Goal: Communication & Community: Answer question/provide support

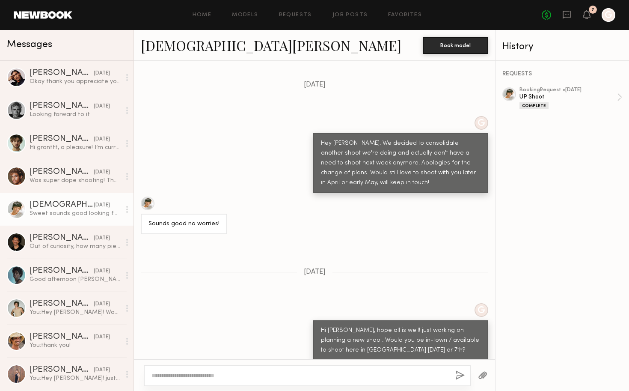
scroll to position [1876, 0]
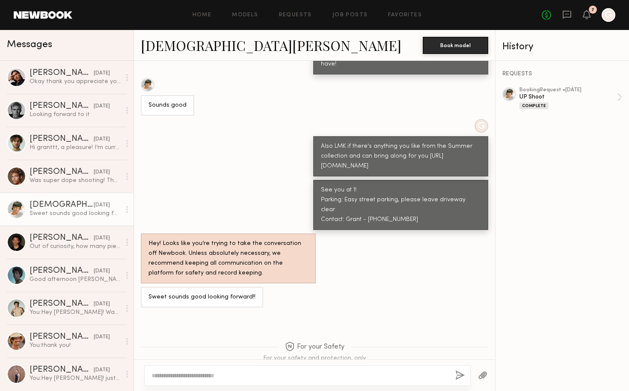
click at [200, 18] on div "Home Models Requests Job Posts Favorites Sign Out No fees up to $5,000 7 G" at bounding box center [343, 15] width 543 height 14
click at [204, 13] on link "Home" at bounding box center [202, 15] width 19 height 6
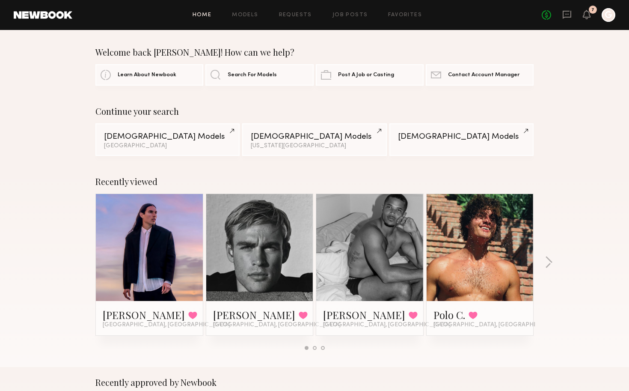
click at [594, 15] on div "No fees up to $5,000 7 G" at bounding box center [579, 15] width 74 height 14
click at [590, 15] on icon at bounding box center [587, 14] width 8 height 9
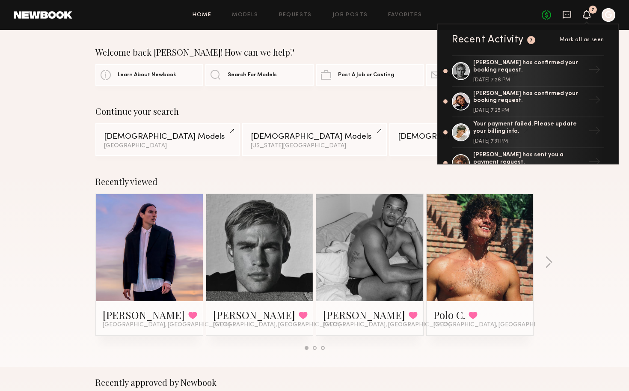
click at [570, 14] on icon at bounding box center [567, 15] width 9 height 8
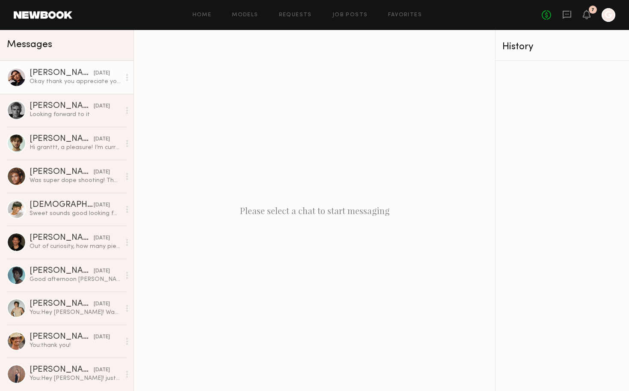
click at [104, 82] on div "Okay thank you appreciate you guys. I Confirmed the booking :)" at bounding box center [75, 81] width 91 height 8
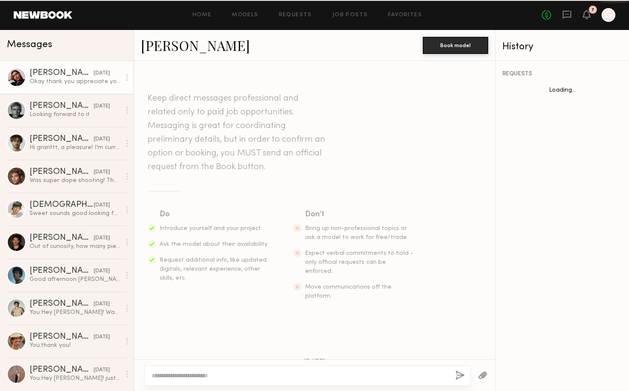
scroll to position [435, 0]
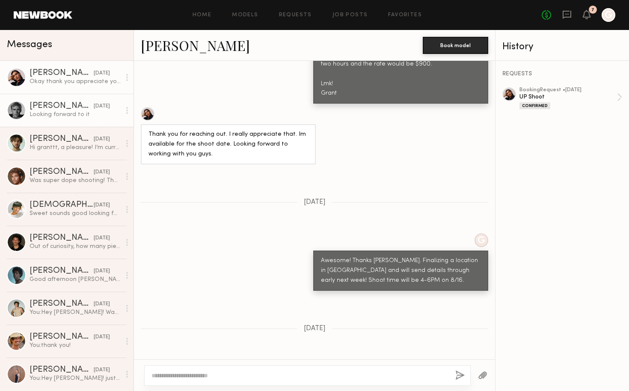
click at [101, 114] on div "Looking forward to it" at bounding box center [75, 114] width 91 height 8
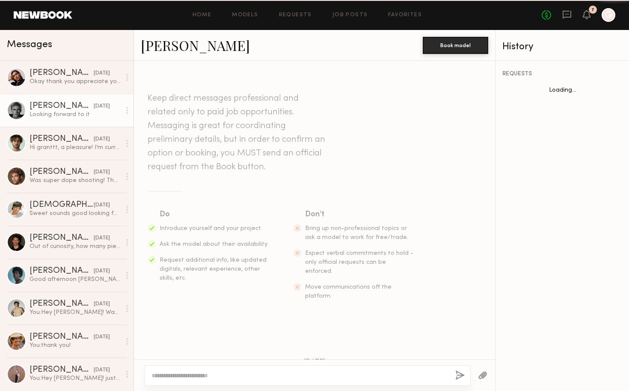
scroll to position [341, 0]
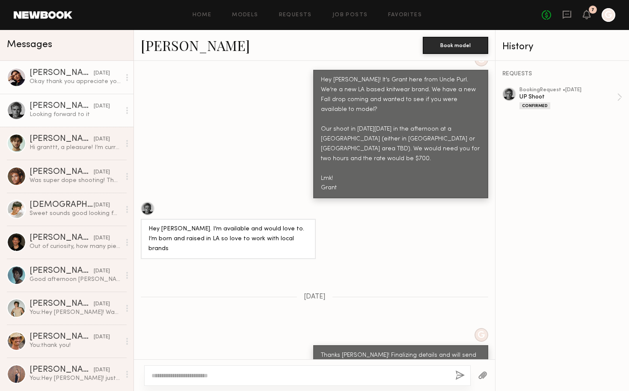
click at [92, 81] on div "Okay thank you appreciate you guys. I Confirmed the booking :)" at bounding box center [75, 81] width 91 height 8
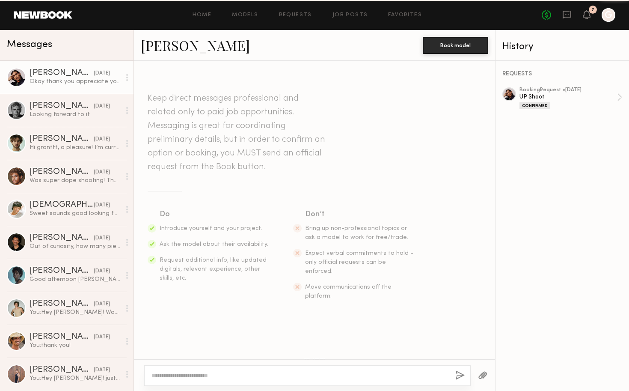
scroll to position [435, 0]
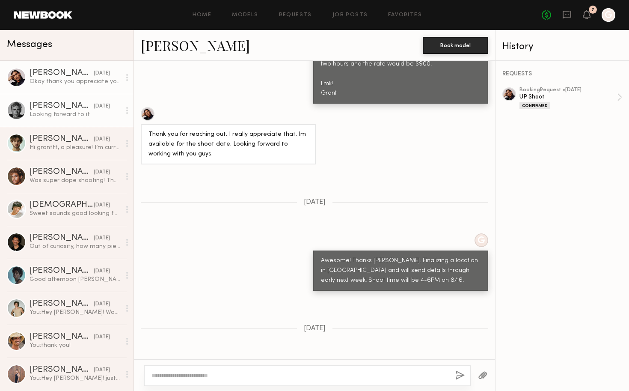
click at [86, 117] on div "Looking forward to it" at bounding box center [75, 114] width 91 height 8
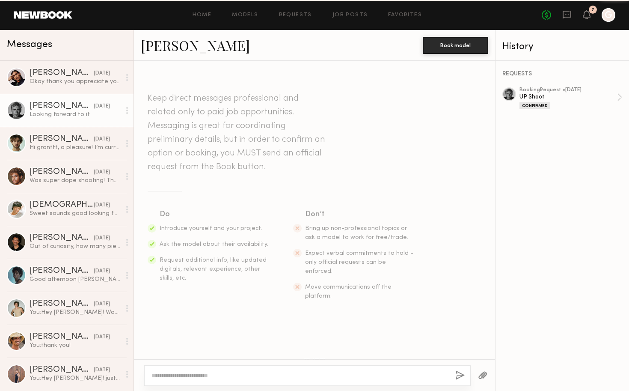
scroll to position [341, 0]
